Goal: Use online tool/utility

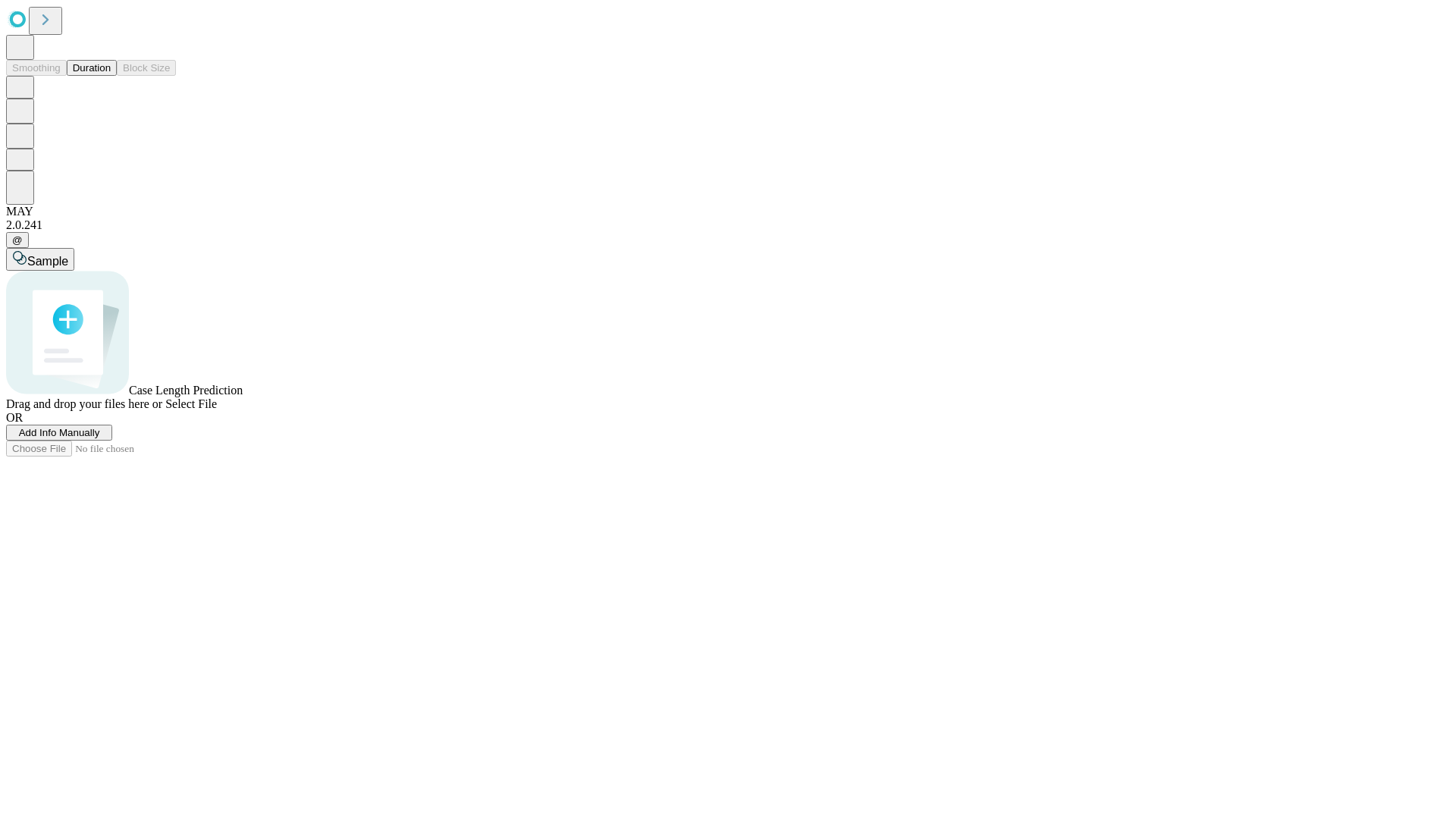
click at [217, 410] on span "Select File" at bounding box center [191, 403] width 51 height 13
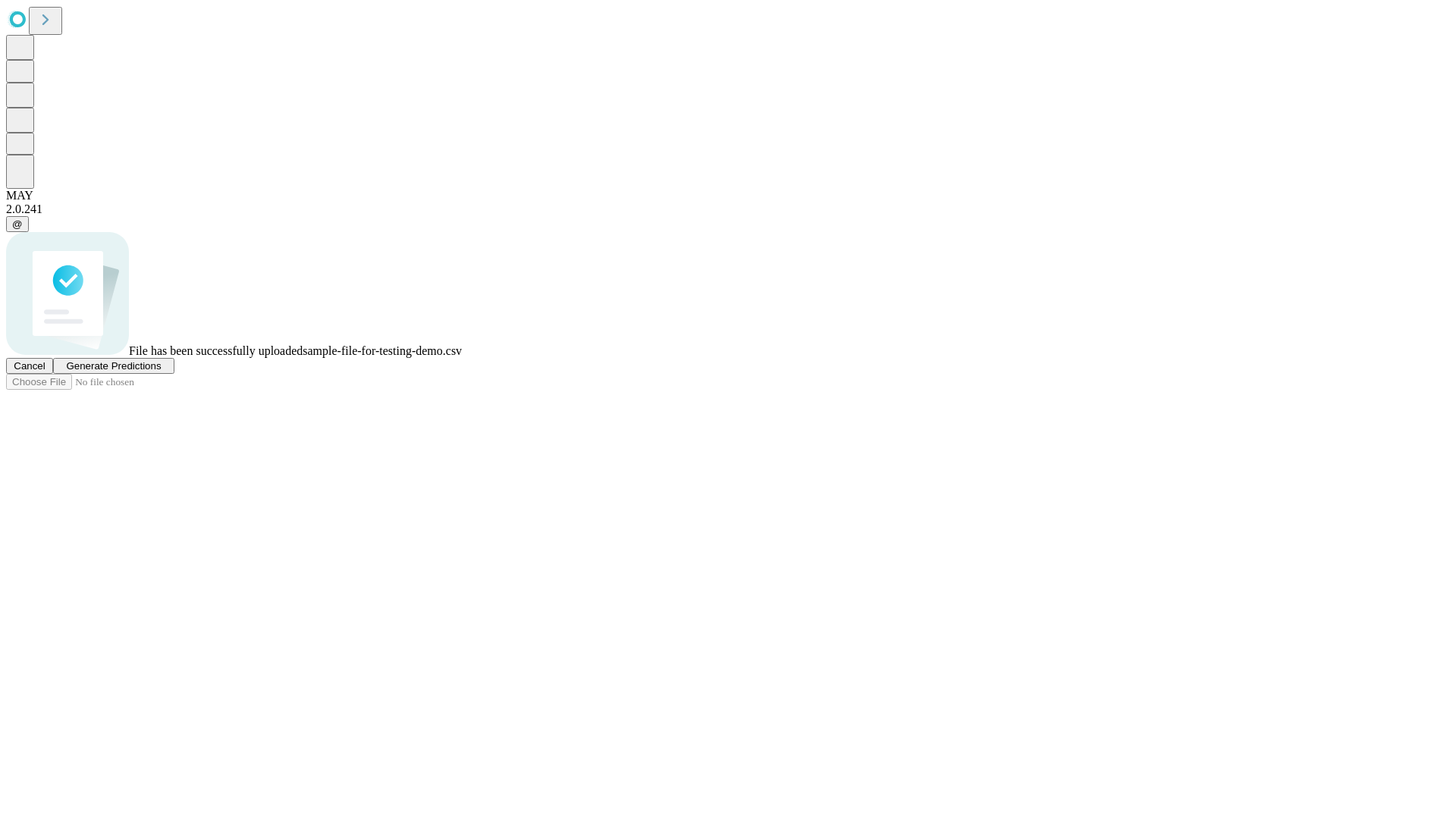
click at [161, 372] on span "Generate Predictions" at bounding box center [113, 365] width 95 height 12
